Goal: Communication & Community: Answer question/provide support

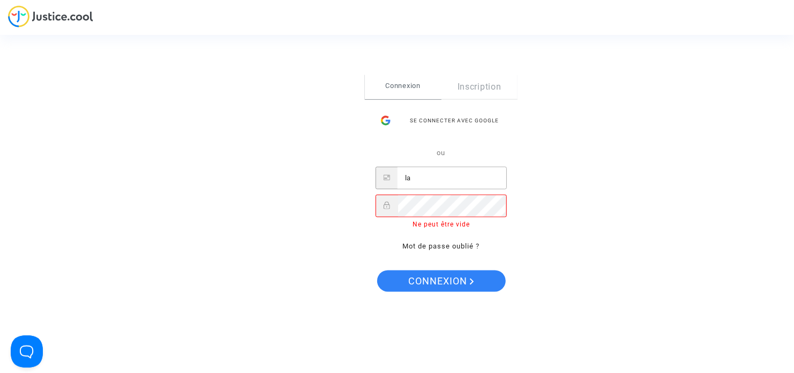
type input "l"
type input "laurenceconsultants@gmail.com"
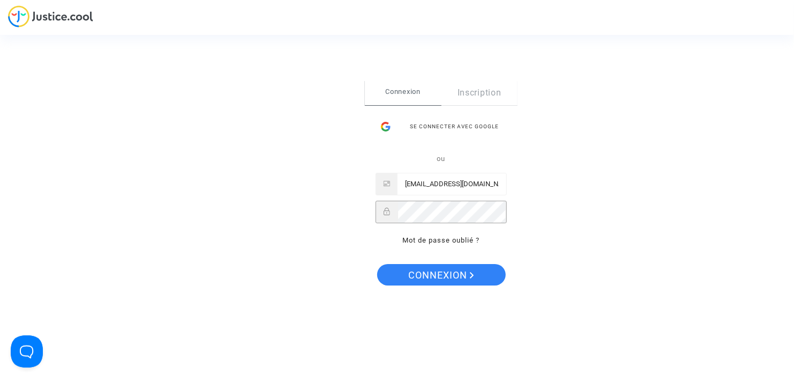
click at [377, 264] on button "Connexion" at bounding box center [441, 274] width 129 height 21
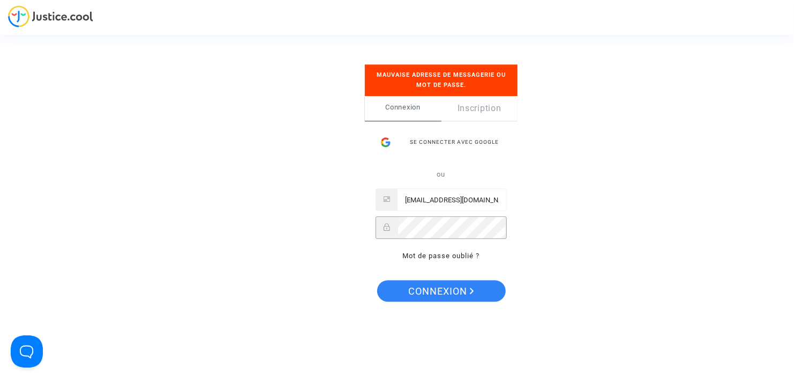
click at [377, 280] on button "Connexion" at bounding box center [441, 290] width 129 height 21
click at [463, 138] on div "Se connecter avec Google" at bounding box center [441, 141] width 131 height 21
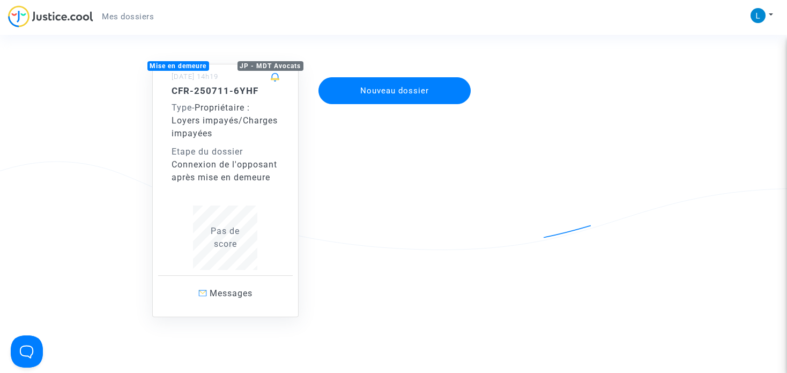
scroll to position [210, 0]
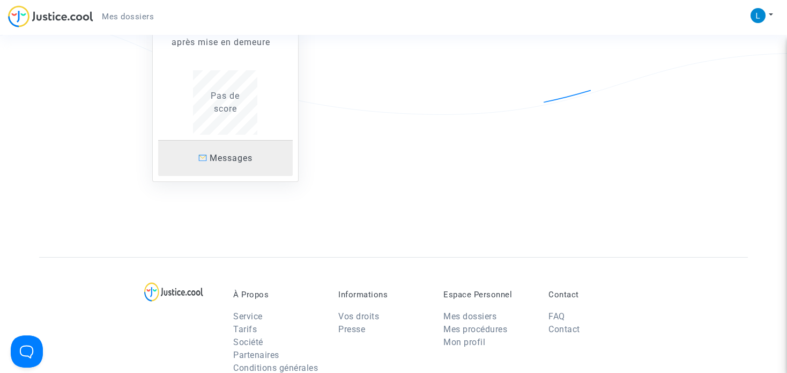
click at [218, 161] on span "Messages" at bounding box center [231, 158] width 43 height 10
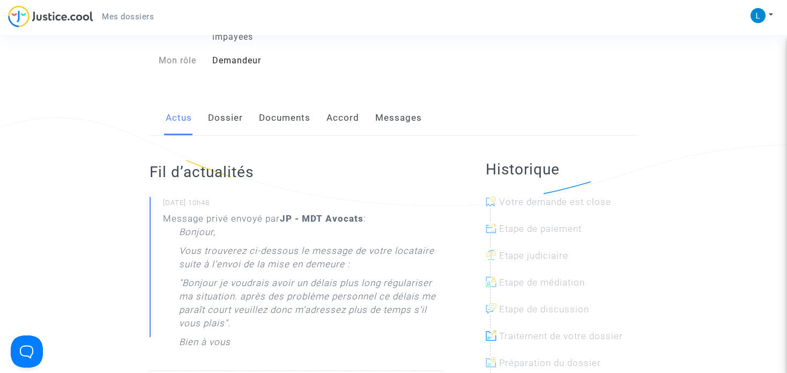
scroll to position [118, 0]
click at [230, 120] on link "Dossier" at bounding box center [225, 118] width 35 height 35
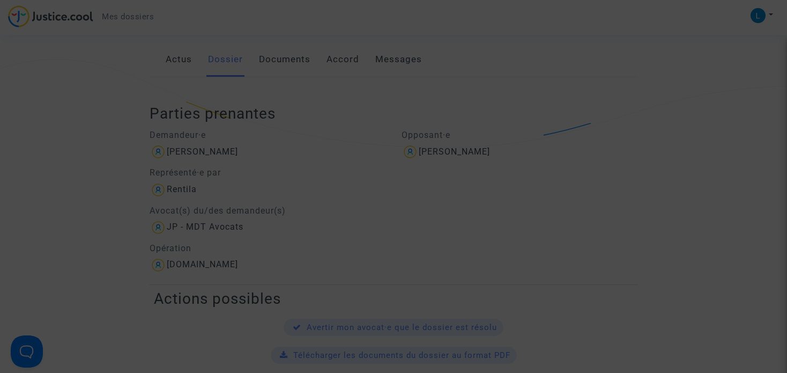
scroll to position [123, 0]
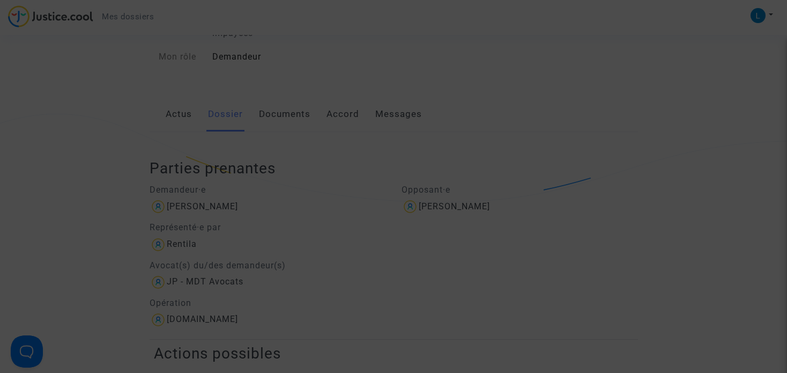
click at [354, 169] on div at bounding box center [393, 186] width 787 height 373
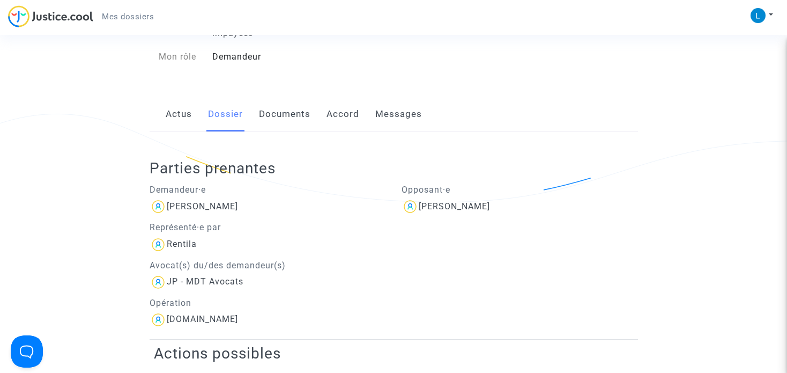
click at [337, 114] on link "Accord" at bounding box center [342, 113] width 33 height 35
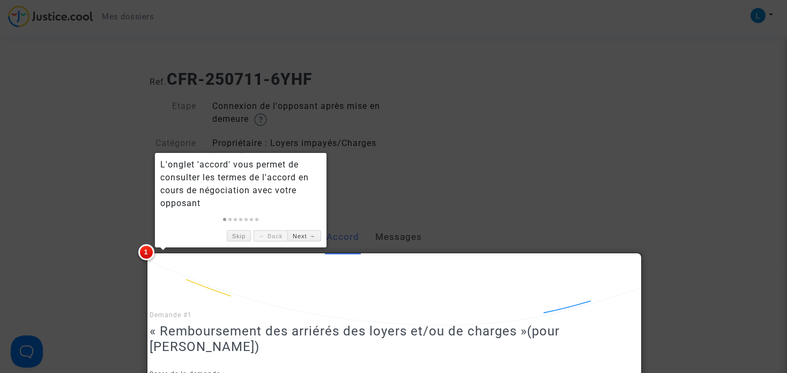
scroll to position [34, 0]
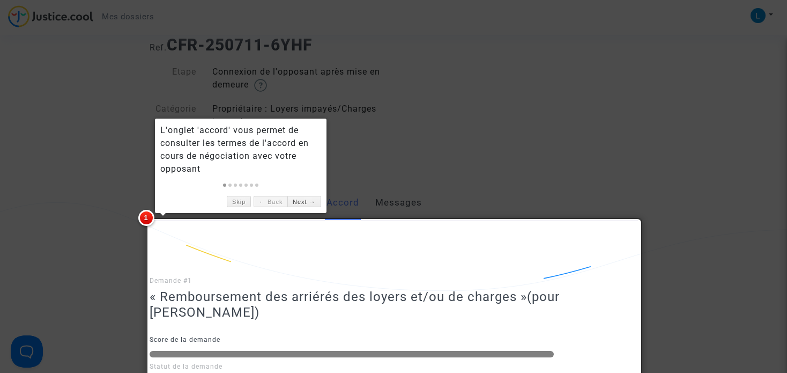
click at [407, 150] on div at bounding box center [393, 186] width 787 height 373
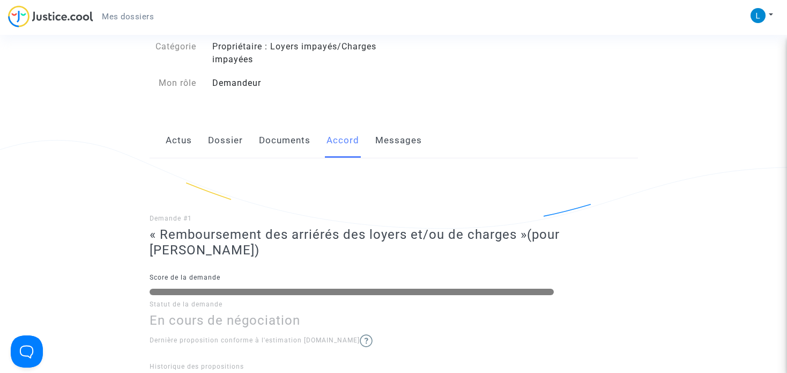
scroll to position [96, 0]
click at [405, 144] on link "Messages" at bounding box center [398, 140] width 47 height 35
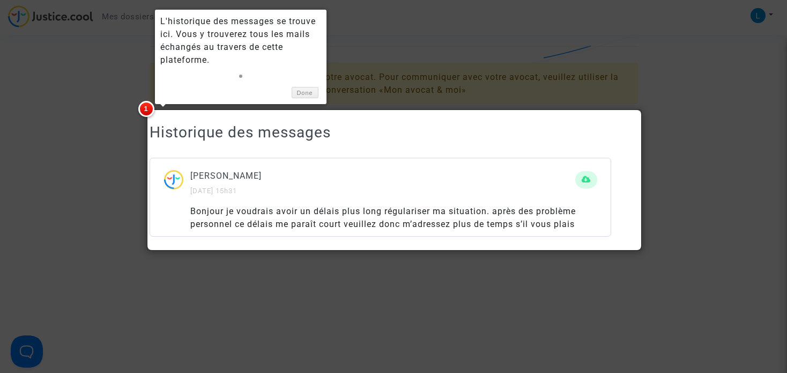
scroll to position [256, 0]
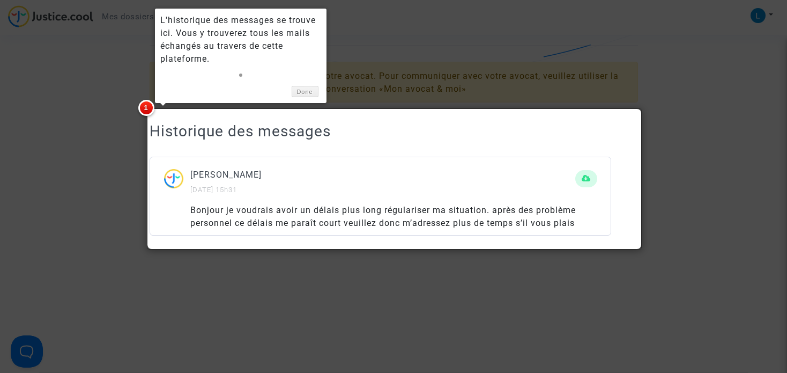
click at [671, 187] on div at bounding box center [393, 186] width 787 height 373
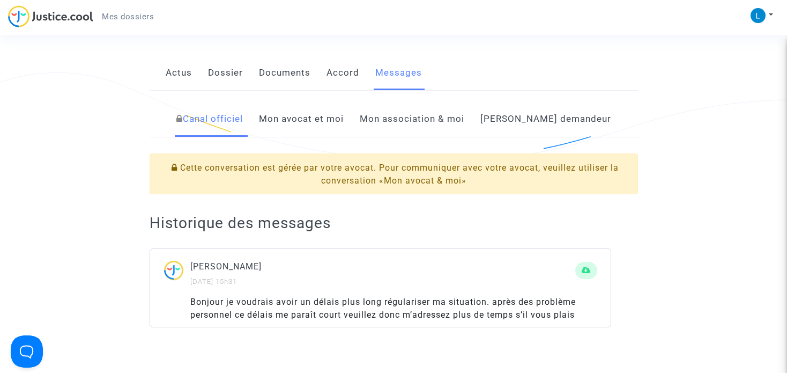
scroll to position [169, 0]
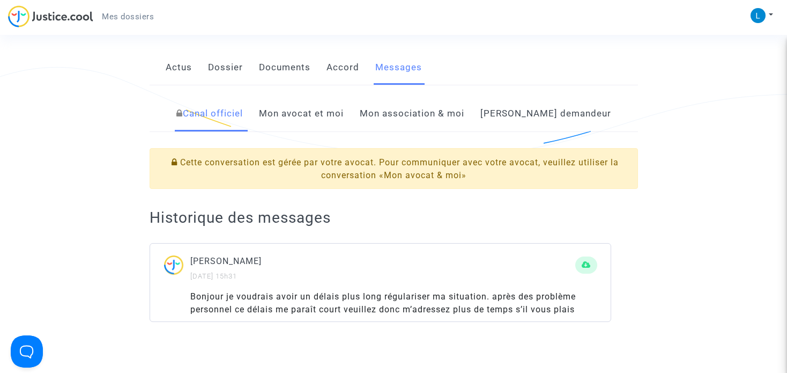
click at [344, 118] on link "Mon avocat et moi" at bounding box center [301, 113] width 85 height 35
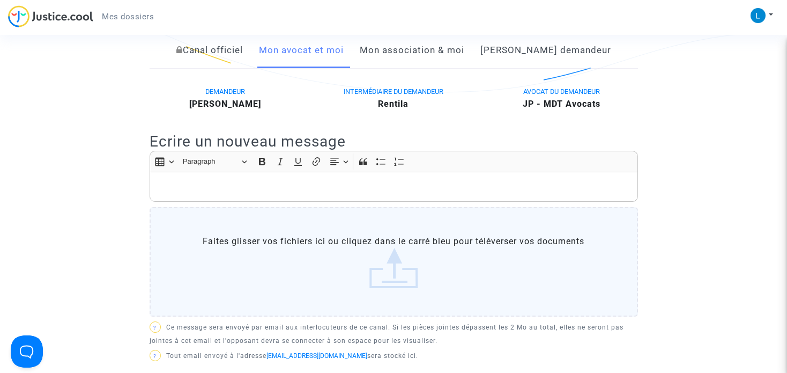
scroll to position [233, 0]
click at [375, 181] on p "Rich Text Editor, main" at bounding box center [393, 186] width 477 height 13
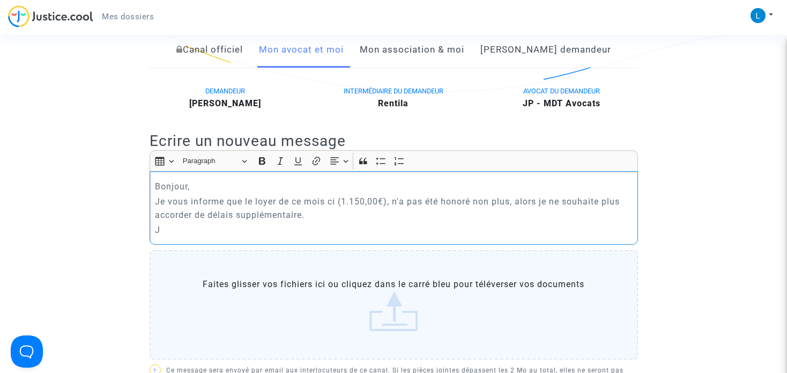
click at [538, 200] on p "Je vous informe que le loyer de ce mois ci (1.150,00€), n'a pas été honoré non …" at bounding box center [393, 208] width 477 height 27
click at [287, 215] on p "Je vous informe que le loyer de ce mois ci (1.150,00€), n'a pas été honoré non …" at bounding box center [393, 208] width 477 height 27
click at [450, 214] on p "Je vous informe que le loyer de ce mois ci (1.150,00€), n'a pas été honoré non …" at bounding box center [393, 208] width 477 height 27
click at [394, 231] on p "J" at bounding box center [393, 229] width 477 height 13
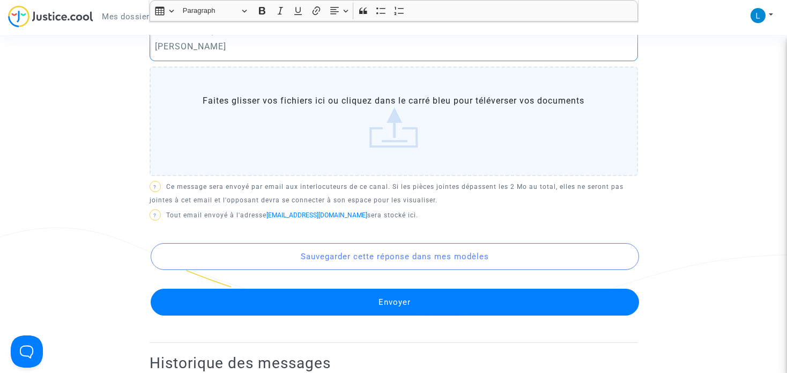
scroll to position [440, 0]
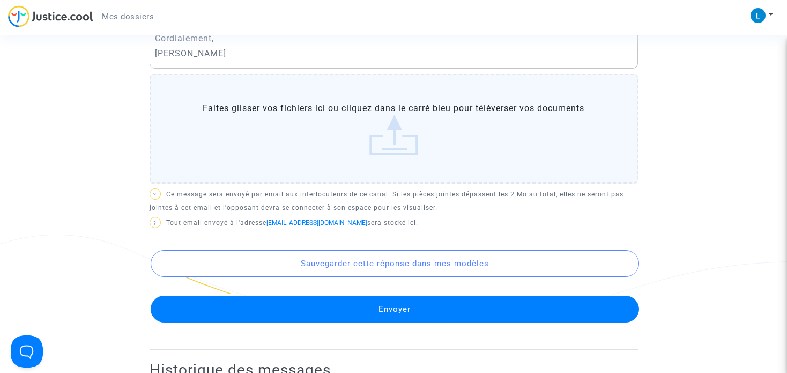
click at [397, 303] on button "Envoyer" at bounding box center [395, 308] width 488 height 27
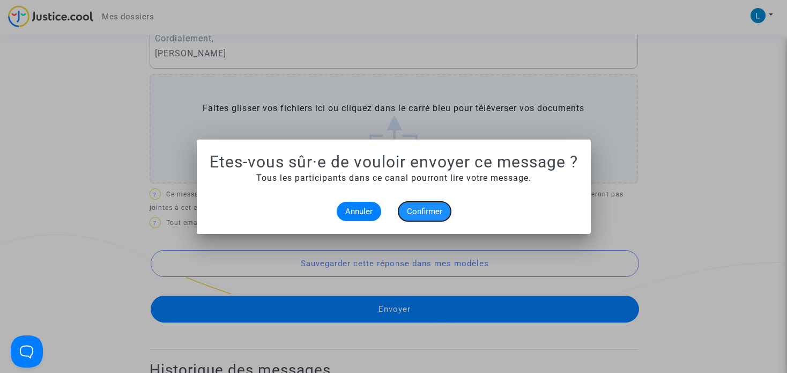
click at [426, 208] on span "Confirmer" at bounding box center [424, 211] width 35 height 10
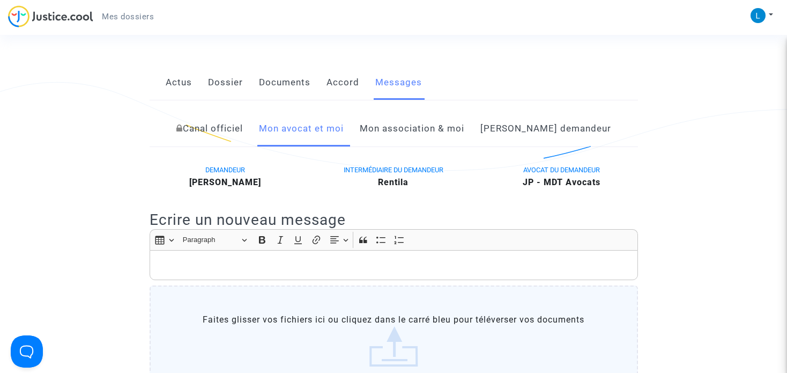
scroll to position [154, 0]
click at [432, 131] on link "Mon association & moi" at bounding box center [412, 129] width 105 height 35
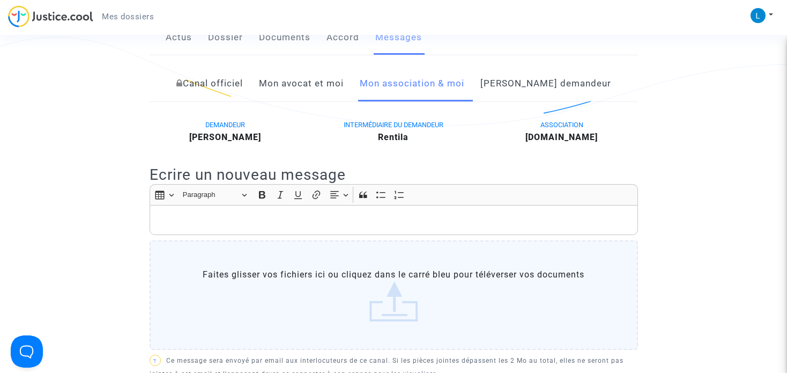
scroll to position [199, 0]
click at [544, 88] on link "[PERSON_NAME] demandeur" at bounding box center [545, 83] width 131 height 35
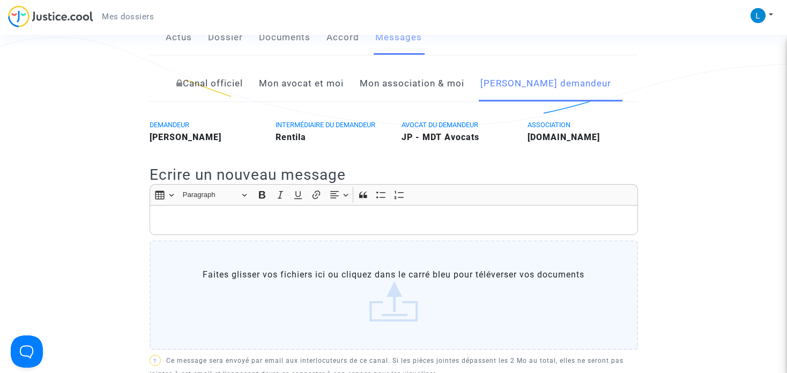
click at [338, 83] on link "Mon avocat et moi" at bounding box center [301, 83] width 85 height 35
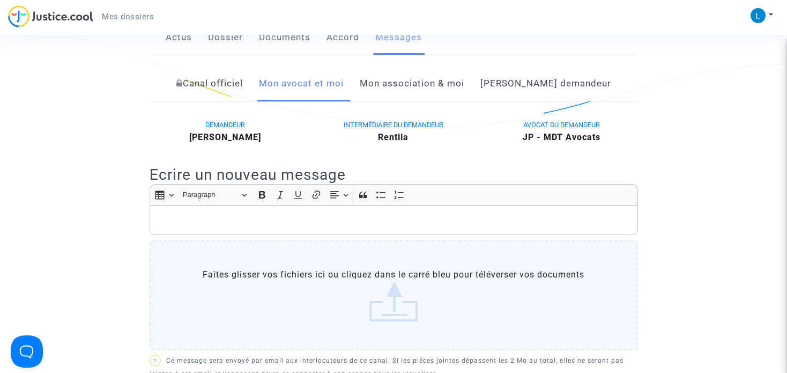
click at [243, 79] on link "Canal officiel" at bounding box center [209, 83] width 66 height 35
